Goal: Task Accomplishment & Management: Manage account settings

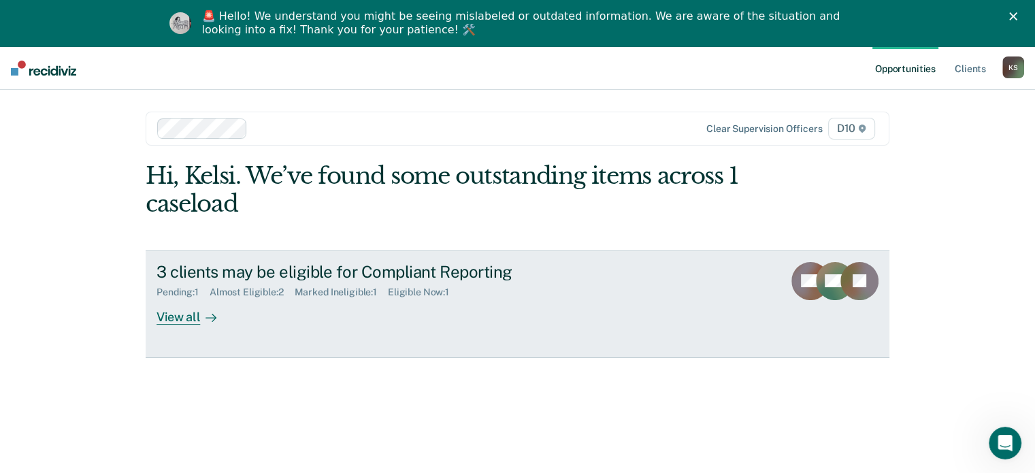
click at [201, 310] on div at bounding box center [208, 317] width 16 height 16
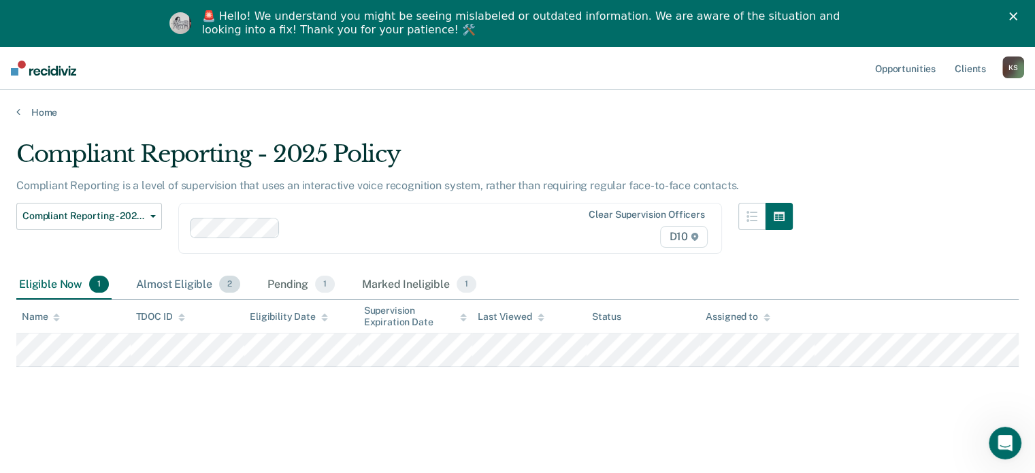
click at [199, 280] on div "Almost Eligible 2" at bounding box center [188, 285] width 110 height 30
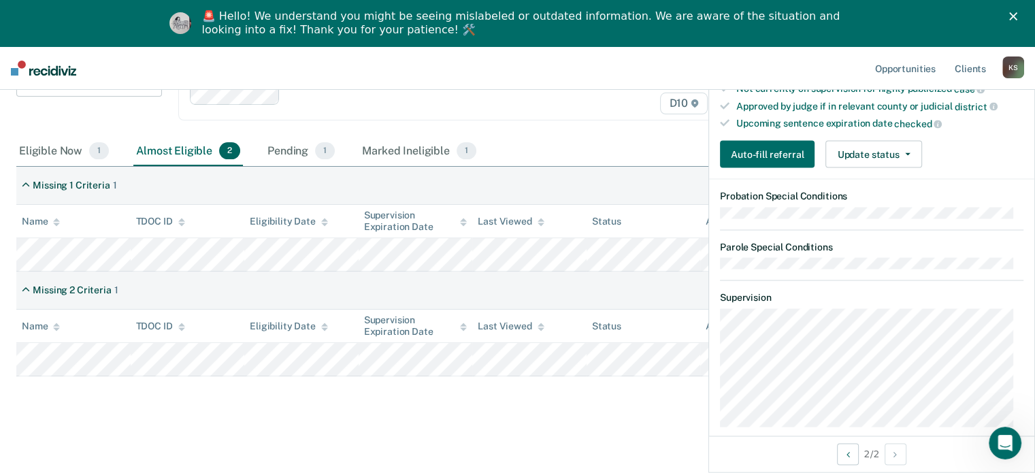
scroll to position [408, 0]
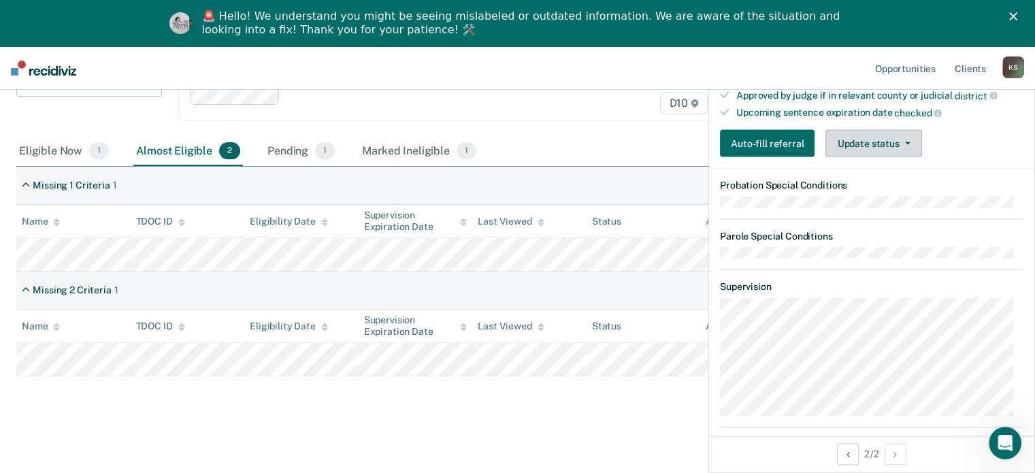
click at [882, 130] on button "Update status" at bounding box center [874, 143] width 96 height 27
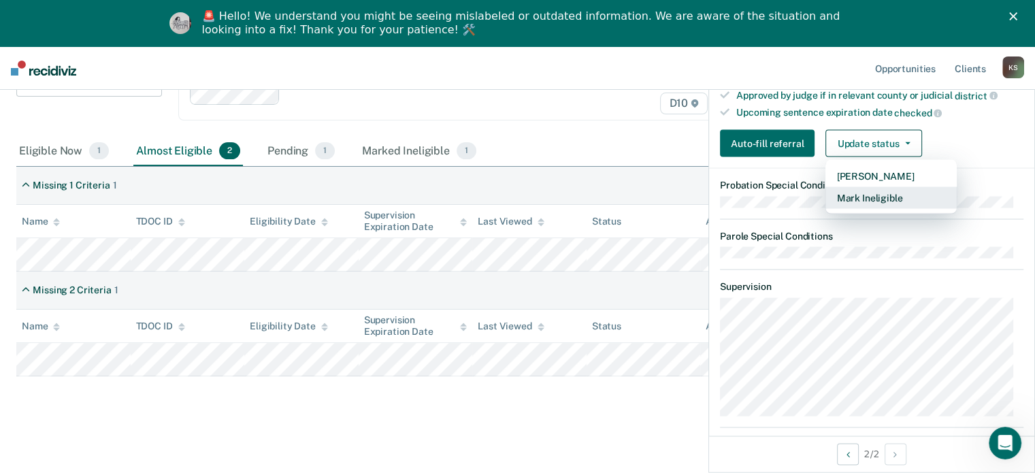
click at [873, 198] on button "Mark Ineligible" at bounding box center [891, 198] width 131 height 22
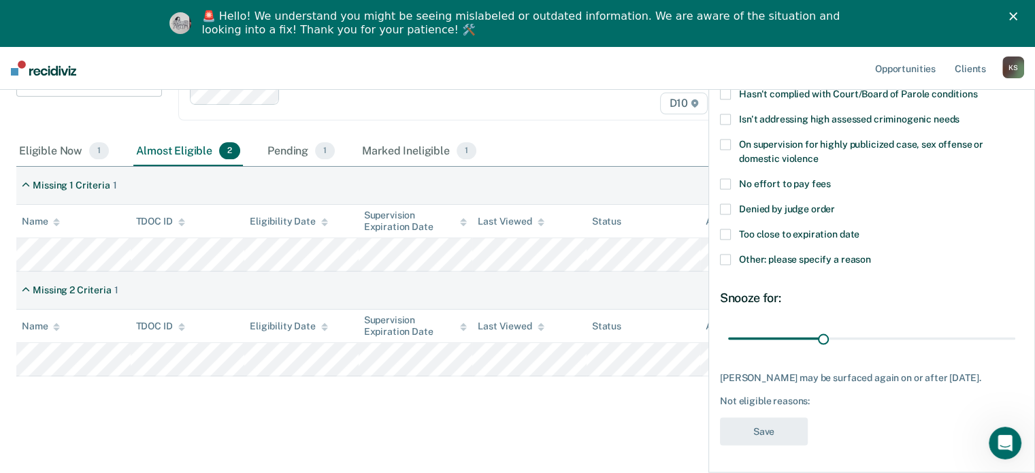
click at [725, 139] on span at bounding box center [725, 144] width 11 height 11
click at [768, 438] on button "Save" at bounding box center [764, 431] width 88 height 28
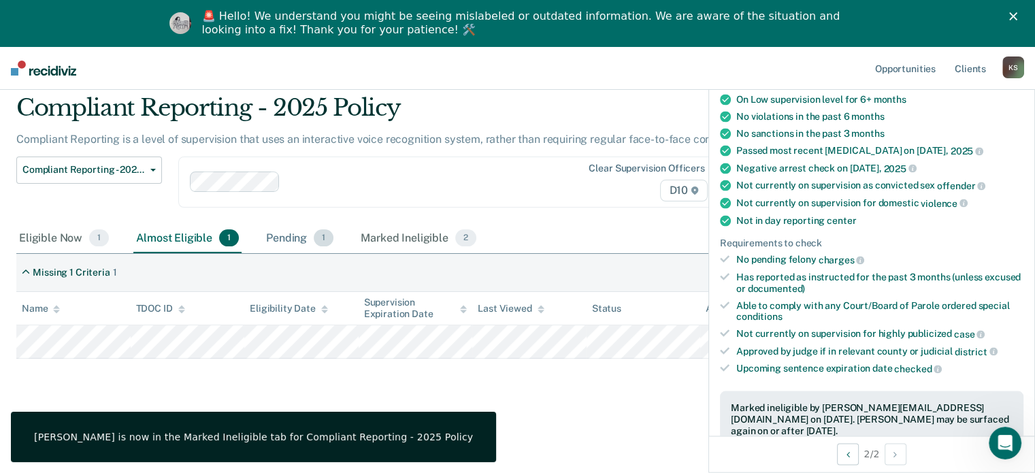
click at [291, 240] on div "Pending 1" at bounding box center [299, 239] width 73 height 30
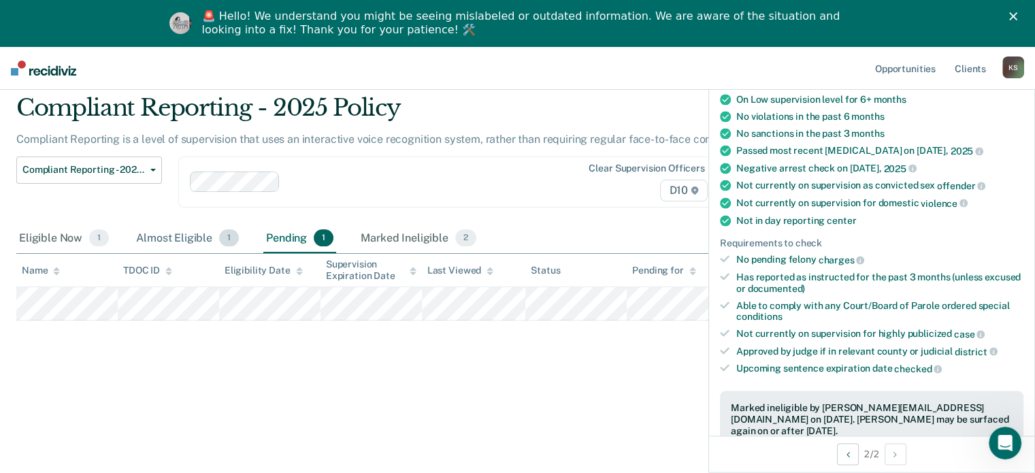
click at [228, 232] on span "1" at bounding box center [229, 238] width 20 height 18
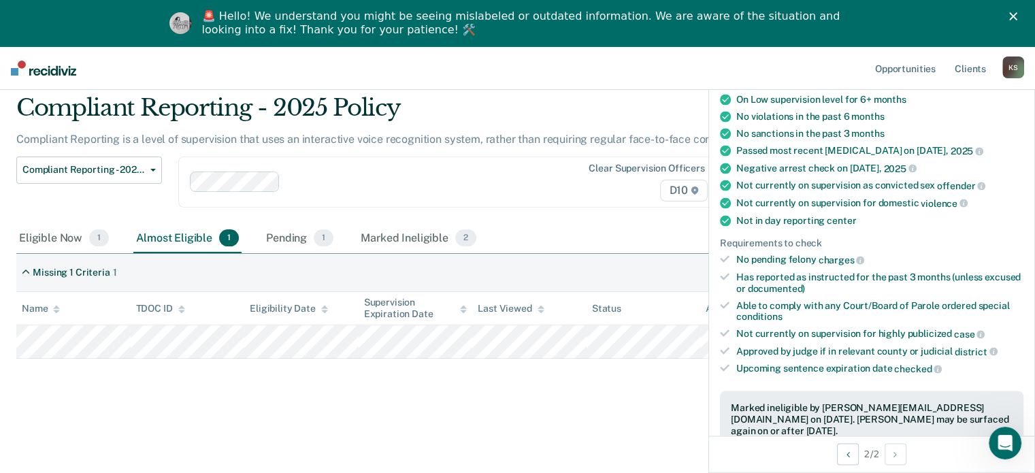
click at [355, 385] on div "Compliant Reporting - 2025 Policy Compliant Reporting is a level of supervision…" at bounding box center [517, 254] width 1002 height 321
